Goal: Task Accomplishment & Management: Use online tool/utility

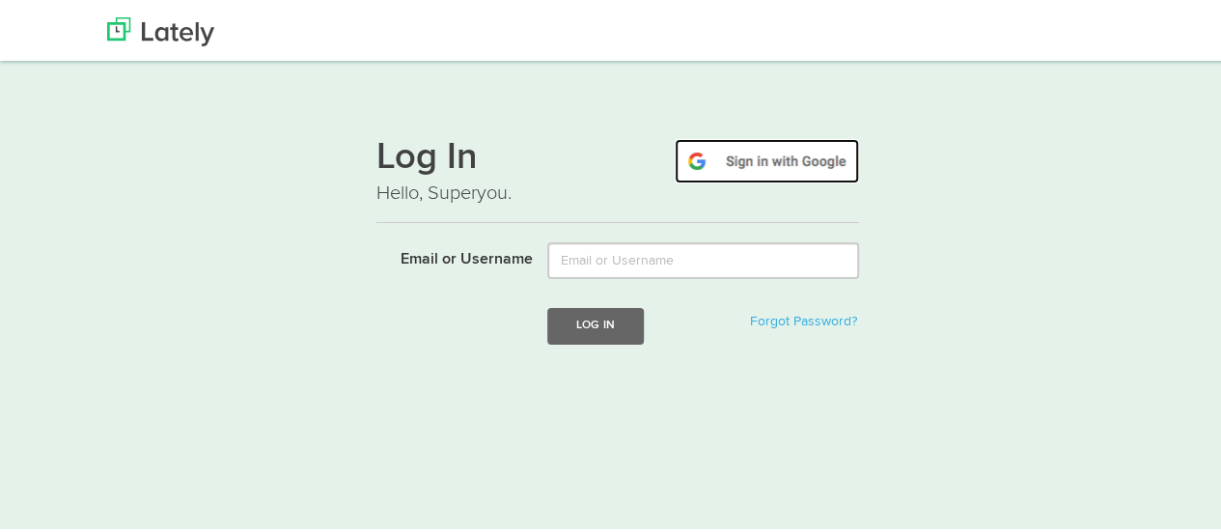
click at [809, 150] on img at bounding box center [767, 158] width 184 height 44
click at [753, 148] on img at bounding box center [767, 158] width 184 height 44
